Goal: Find specific page/section: Find specific page/section

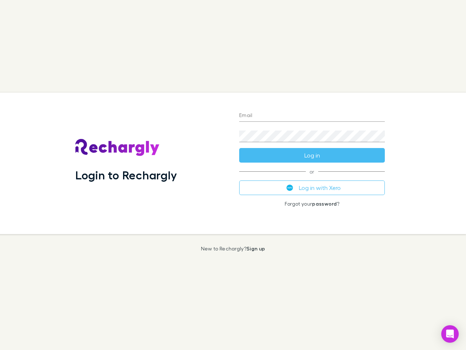
click at [233, 175] on div "Login to Rechargly" at bounding box center [152, 162] width 164 height 141
click at [312, 116] on input "Email" at bounding box center [312, 116] width 146 height 12
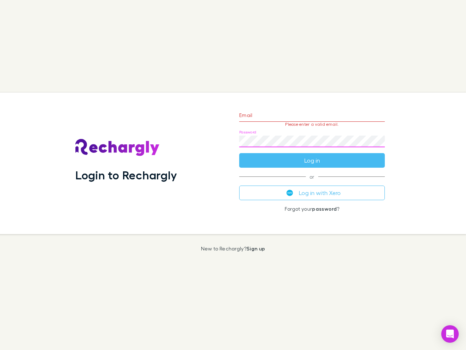
click at [312, 155] on form "Email Please enter a valid email. Password Log in" at bounding box center [312, 135] width 146 height 63
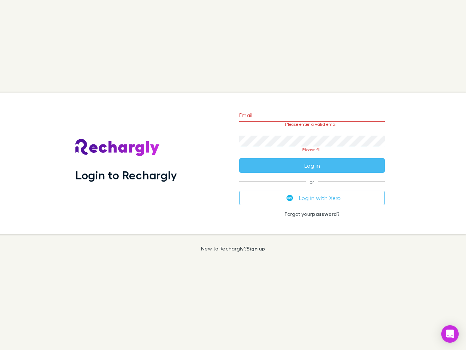
click at [312, 188] on div "Email Please enter a valid email. Password Please fill Log in or Log in with Xe…" at bounding box center [311, 162] width 157 height 141
click at [450, 334] on icon "Open Intercom Messenger" at bounding box center [450, 333] width 8 height 9
